Goal: Entertainment & Leisure: Consume media (video, audio)

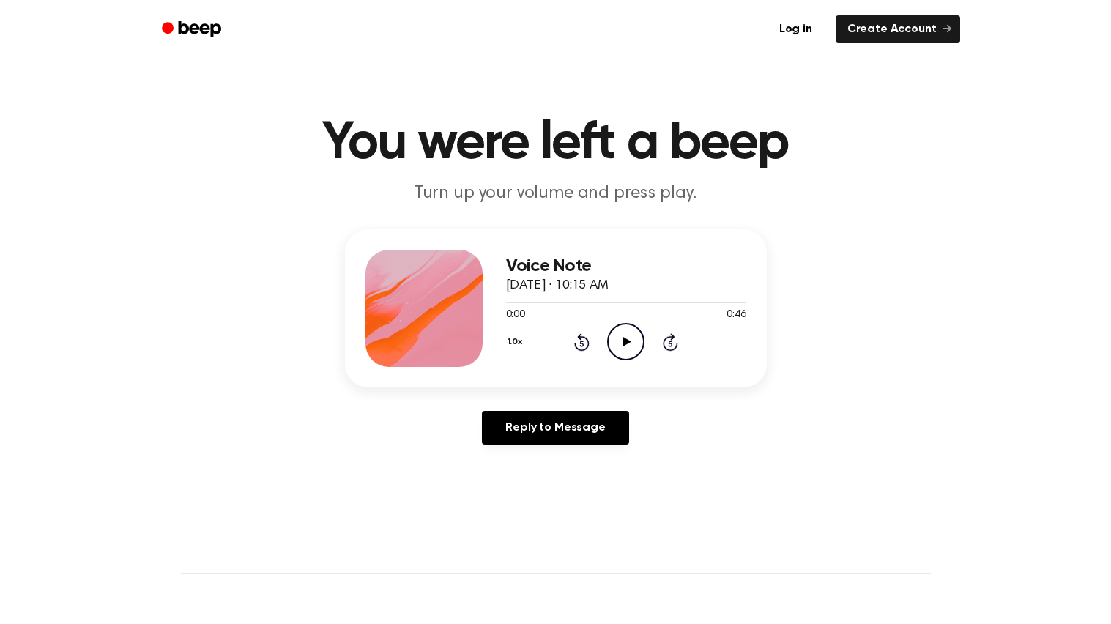
click at [623, 343] on icon at bounding box center [627, 342] width 8 height 10
click at [623, 341] on icon at bounding box center [627, 342] width 8 height 10
click at [622, 341] on icon at bounding box center [625, 342] width 7 height 10
click at [623, 341] on icon at bounding box center [627, 342] width 8 height 10
drag, startPoint x: 693, startPoint y: 304, endPoint x: 604, endPoint y: 299, distance: 88.7
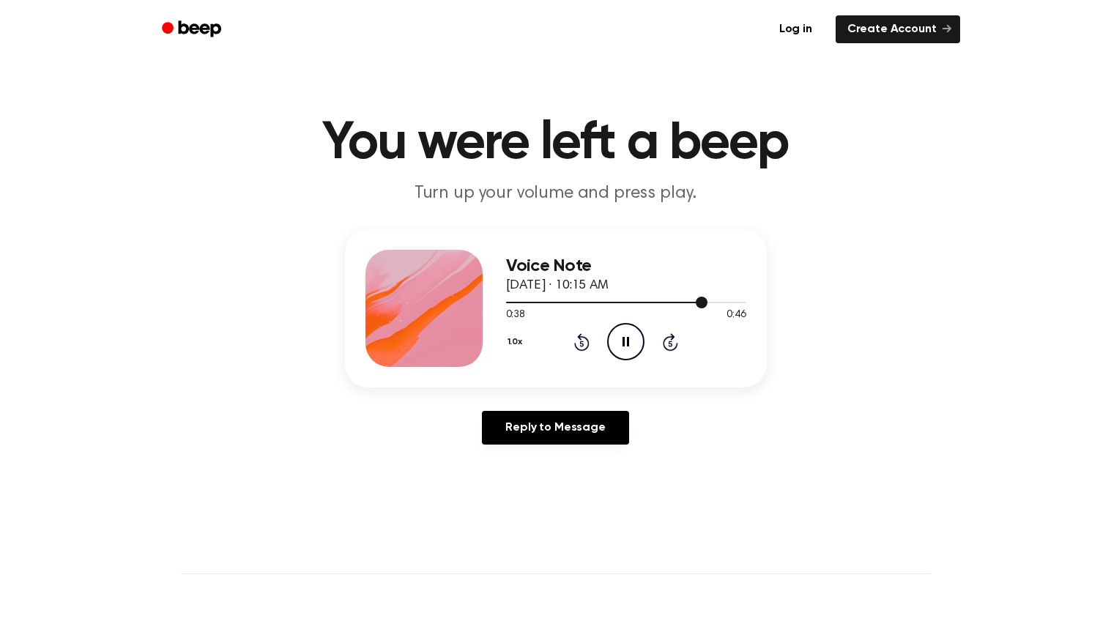
click at [604, 299] on div at bounding box center [626, 302] width 240 height 12
click at [515, 299] on div at bounding box center [626, 302] width 240 height 12
click at [624, 337] on icon at bounding box center [627, 342] width 8 height 10
click at [584, 434] on link "Reply to Message" at bounding box center [555, 428] width 146 height 34
click at [619, 340] on icon "Play Audio" at bounding box center [625, 341] width 37 height 37
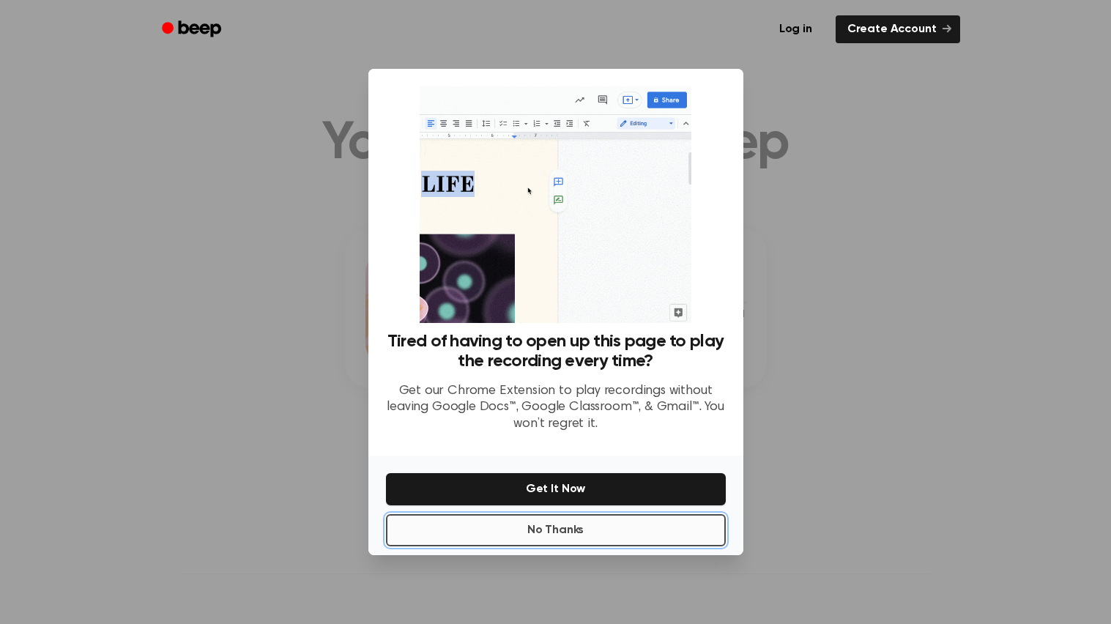
click at [664, 538] on button "No Thanks" at bounding box center [556, 530] width 340 height 32
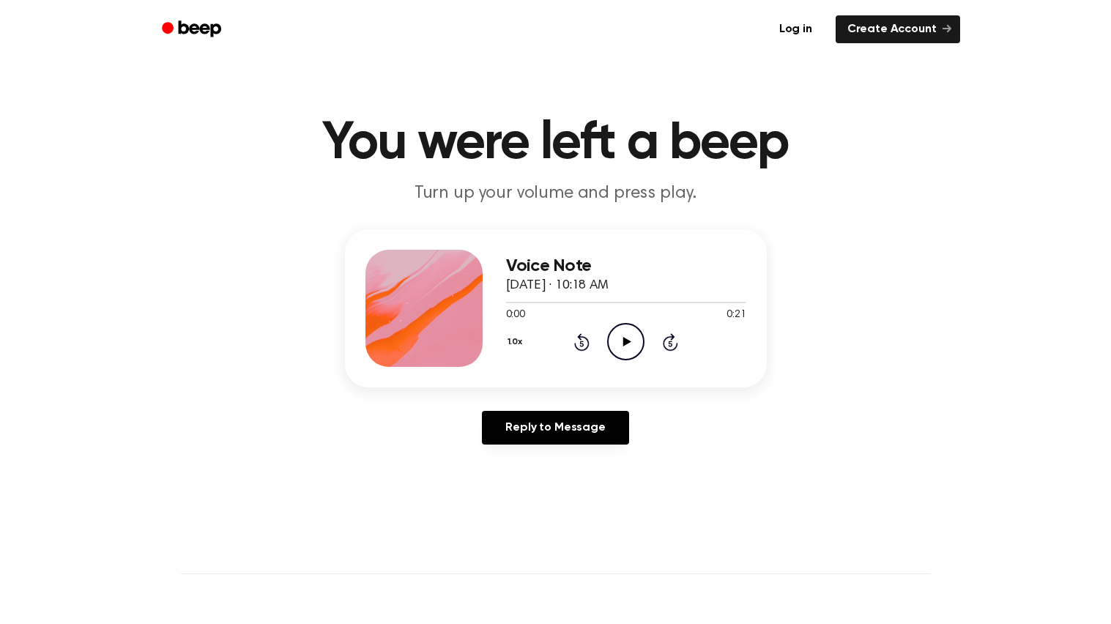
click at [607, 359] on icon "Play Audio" at bounding box center [625, 341] width 37 height 37
click at [619, 333] on icon "Play Audio" at bounding box center [625, 341] width 37 height 37
click at [629, 340] on icon "Play Audio" at bounding box center [625, 341] width 37 height 37
click at [618, 333] on icon "Pause Audio" at bounding box center [625, 341] width 37 height 37
click at [621, 332] on icon "Play Audio" at bounding box center [625, 341] width 37 height 37
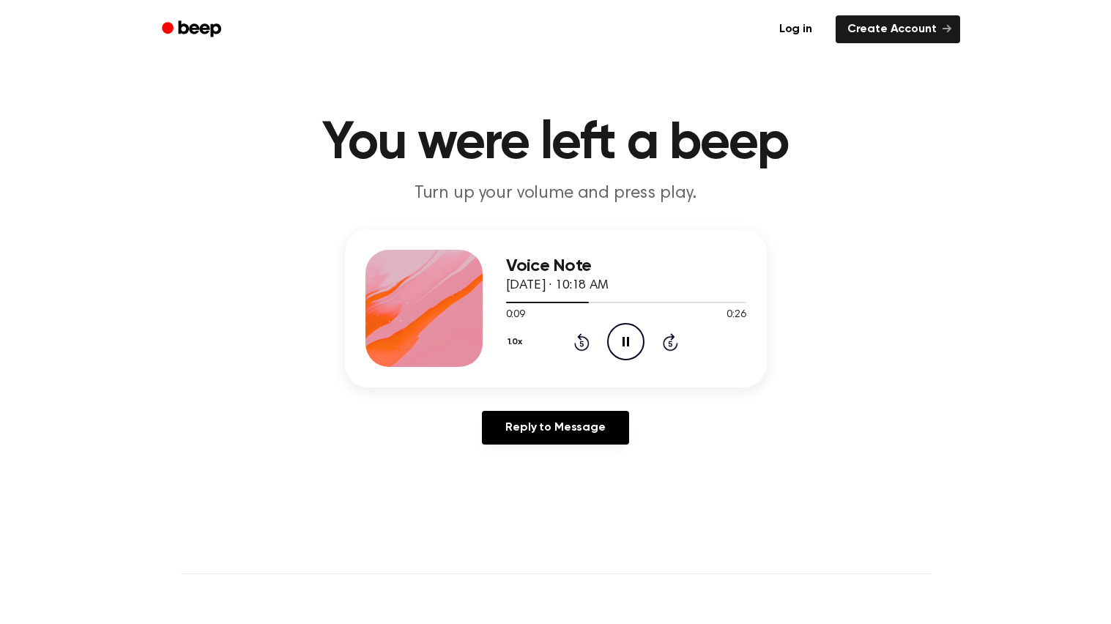
click at [630, 339] on icon "Pause Audio" at bounding box center [625, 341] width 37 height 37
click at [616, 342] on icon "Play Audio" at bounding box center [625, 341] width 37 height 37
click at [629, 336] on icon "Pause Audio" at bounding box center [625, 341] width 37 height 37
